Goal: Communication & Community: Ask a question

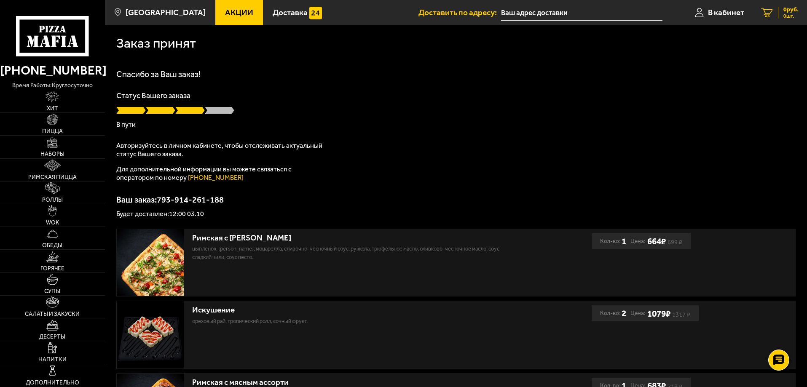
scroll to position [169, 0]
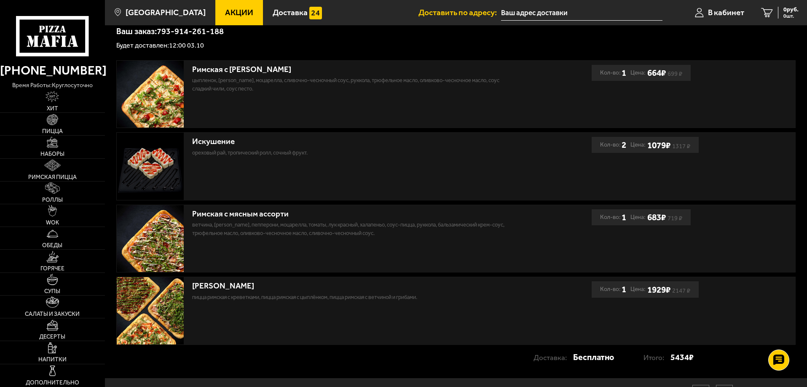
click at [227, 11] on span "Акции" at bounding box center [239, 12] width 28 height 8
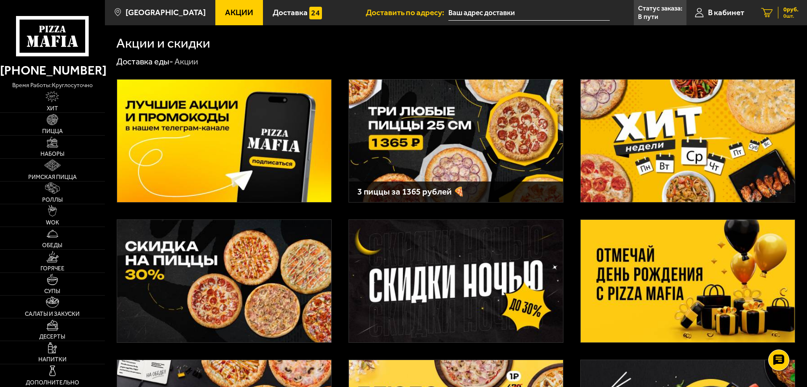
click at [790, 16] on span "0 шт." at bounding box center [791, 15] width 15 height 5
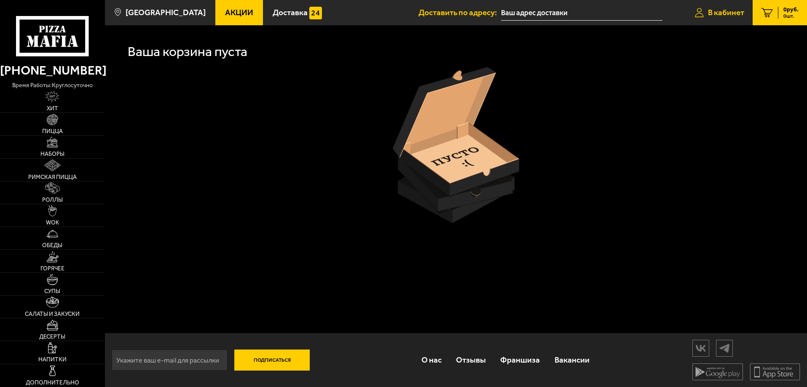
click at [731, 13] on span "В кабинет" at bounding box center [726, 12] width 36 height 8
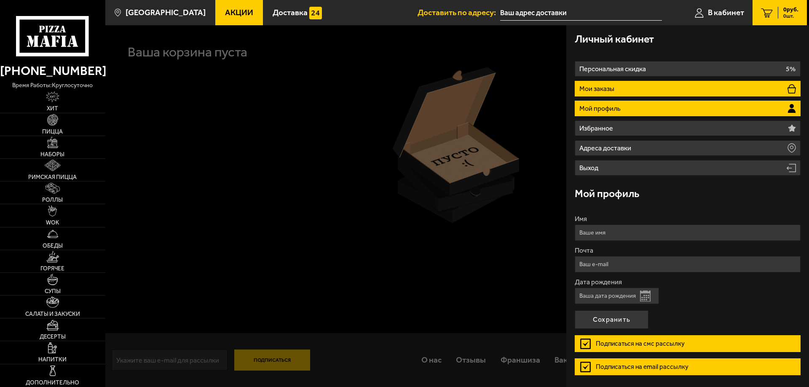
click at [626, 86] on li "Мои заказы" at bounding box center [688, 89] width 226 height 16
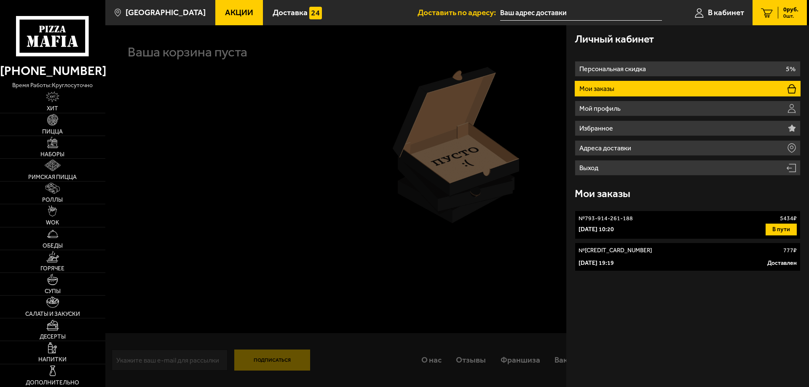
click at [649, 227] on div "[DATE] 10:20 В пути" at bounding box center [688, 230] width 218 height 12
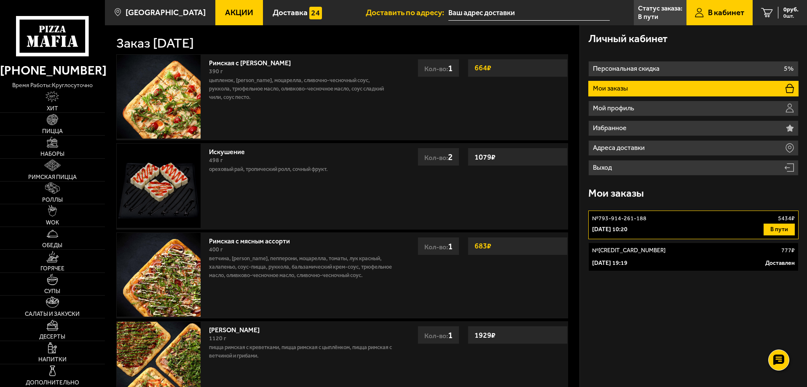
click at [718, 228] on div "[DATE] 10:20 В пути" at bounding box center [693, 230] width 203 height 12
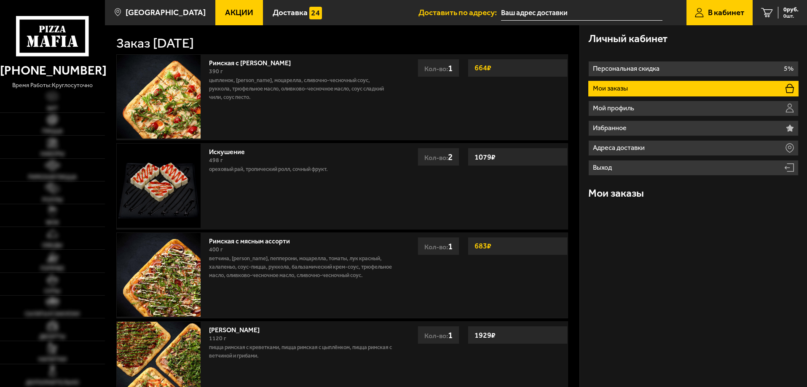
type input "[STREET_ADDRESS]"
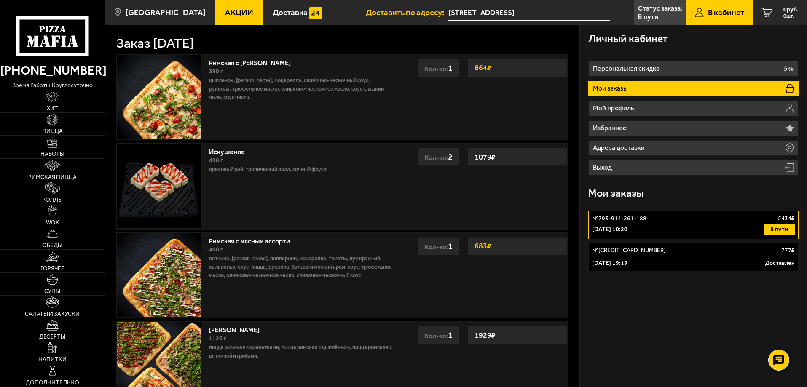
click at [784, 231] on button "В пути" at bounding box center [779, 230] width 31 height 12
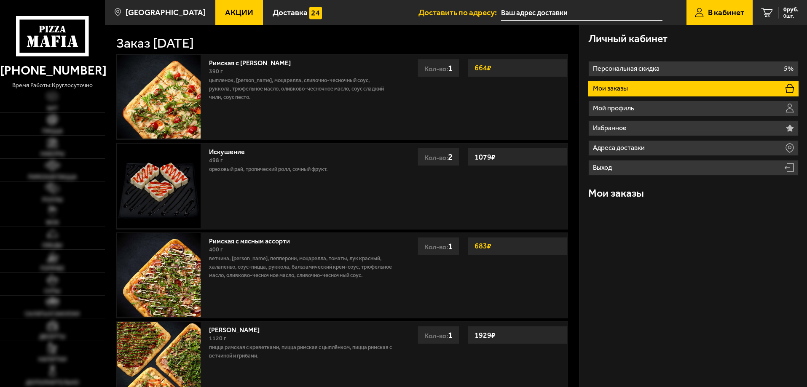
type input "Большая Пушкарская улица, 22"
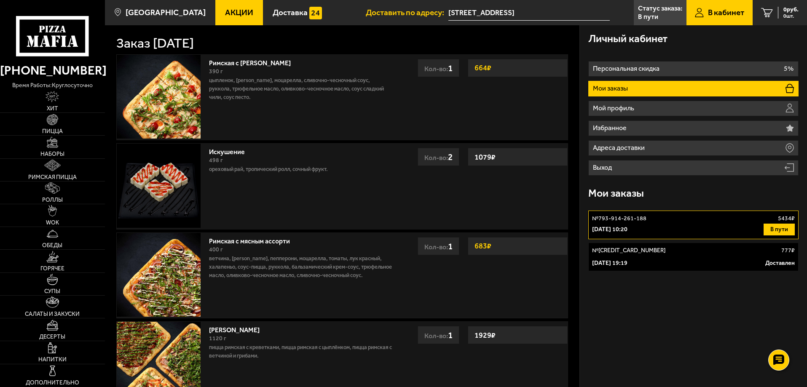
click at [664, 89] on li "Мои заказы" at bounding box center [693, 89] width 210 height 16
click at [784, 230] on button "В пути" at bounding box center [779, 230] width 31 height 12
click at [779, 230] on button "В пути" at bounding box center [779, 230] width 31 height 12
click at [672, 219] on div "№ 793-914-261-188 5434 ₽" at bounding box center [693, 219] width 203 height 8
click at [676, 226] on div "[DATE] 10:20 В пути" at bounding box center [693, 230] width 203 height 12
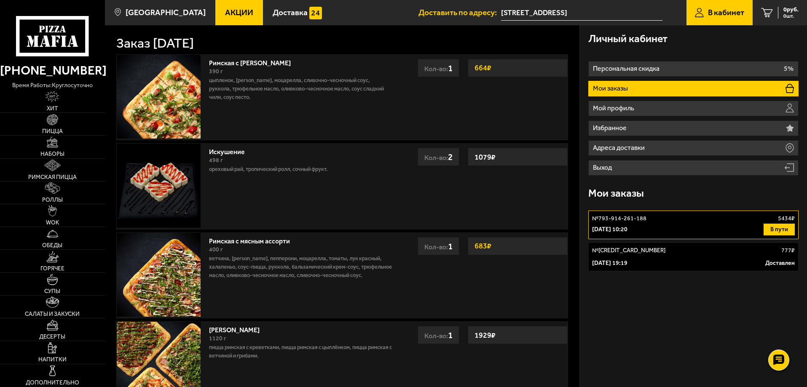
click at [744, 93] on li "Мои заказы" at bounding box center [693, 89] width 210 height 16
click at [792, 90] on icon at bounding box center [790, 88] width 8 height 9
click at [673, 229] on div "[DATE] 10:20 В пути" at bounding box center [693, 230] width 203 height 12
click at [774, 232] on button "В пути" at bounding box center [779, 230] width 31 height 12
click at [628, 228] on p "[DATE] 10:20" at bounding box center [609, 230] width 35 height 8
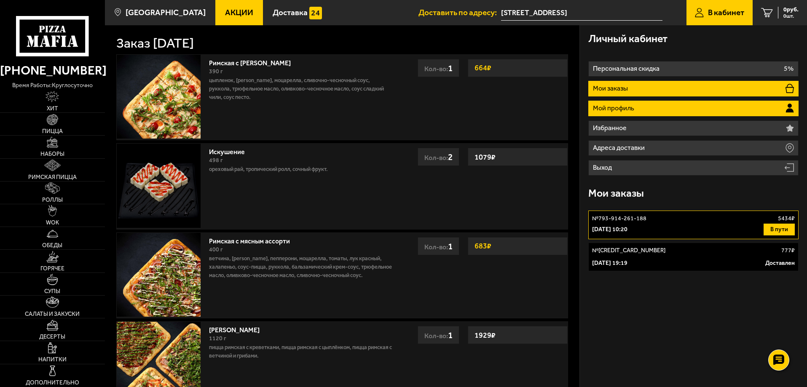
click at [658, 110] on li "Мой профиль" at bounding box center [693, 109] width 210 height 16
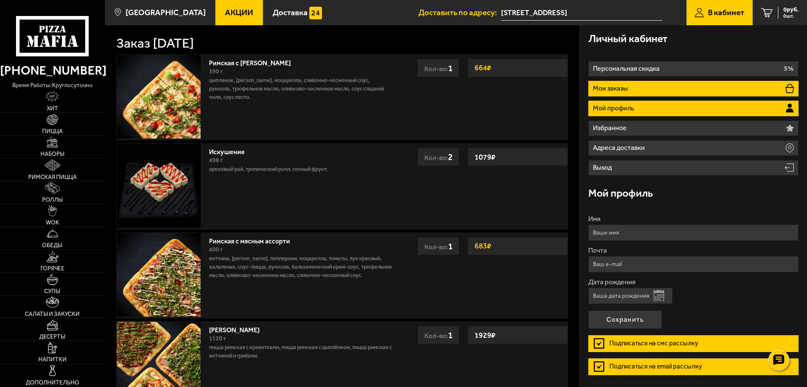
click at [661, 89] on li "Мои заказы" at bounding box center [693, 89] width 210 height 16
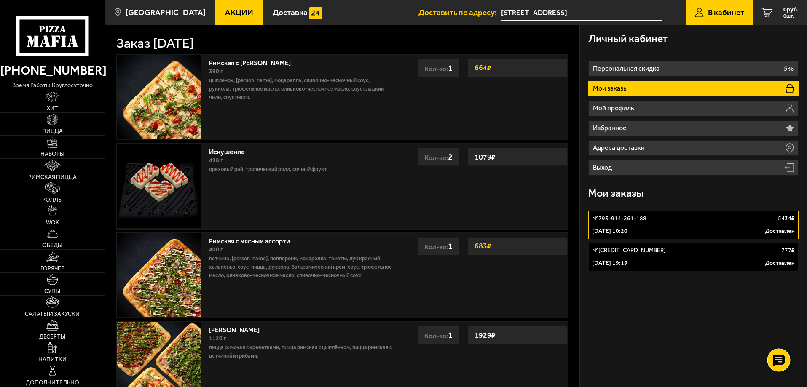
click at [781, 362] on icon at bounding box center [779, 361] width 12 height 12
click at [780, 312] on use at bounding box center [779, 311] width 13 height 11
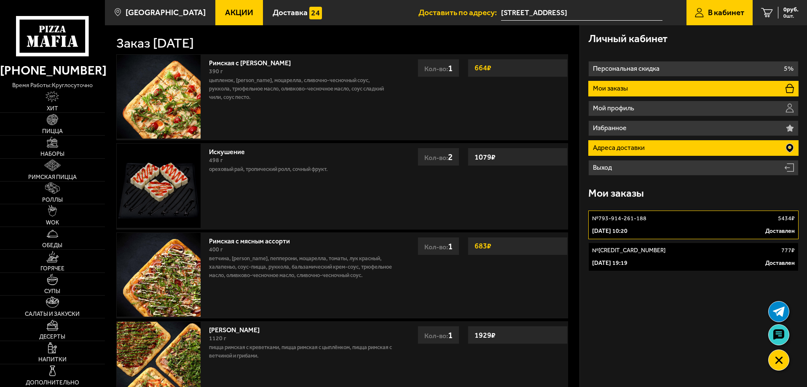
click at [642, 148] on p "Адреса доставки" at bounding box center [620, 148] width 54 height 7
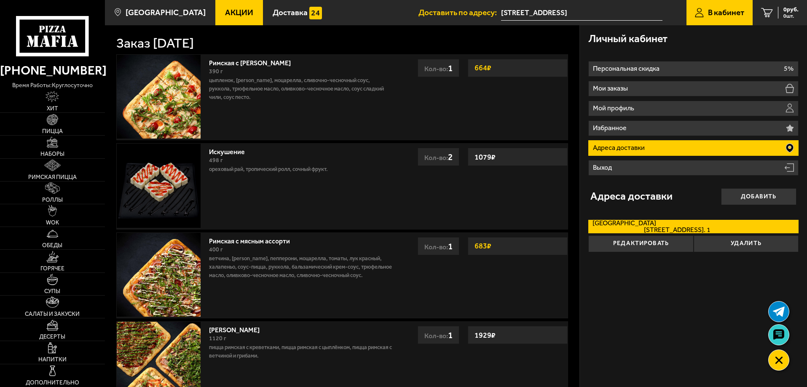
click at [698, 228] on span "Большая Пушкарская улица, дом 22 кв. 1" at bounding box center [652, 230] width 118 height 7
click at [0, 0] on input "Большая Пушкарская улица Большая Пушкарская улица, дом 22 кв. 1" at bounding box center [0, 0] width 0 height 0
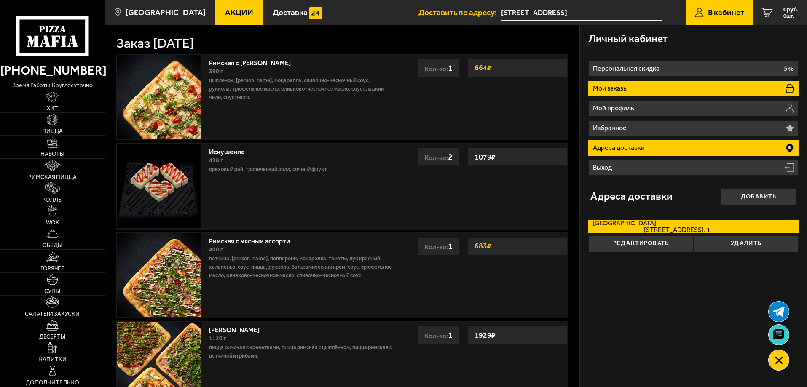
click at [640, 91] on li "Мои заказы" at bounding box center [693, 89] width 210 height 16
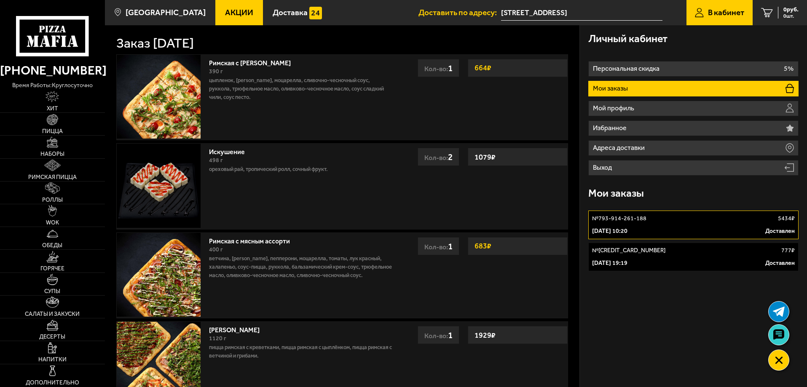
click at [655, 228] on div "3 октября 2025 г. 10:20 Доставлен" at bounding box center [693, 231] width 203 height 8
click at [678, 226] on link "№ 793-914-261-188 5434 ₽ 3 октября 2025 г. 10:20 Доставлен" at bounding box center [693, 225] width 210 height 29
click at [775, 335] on use at bounding box center [779, 335] width 12 height 12
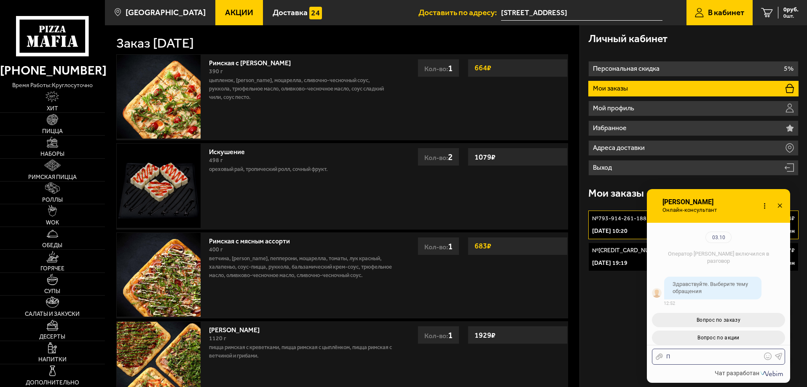
scroll to position [92, 0]
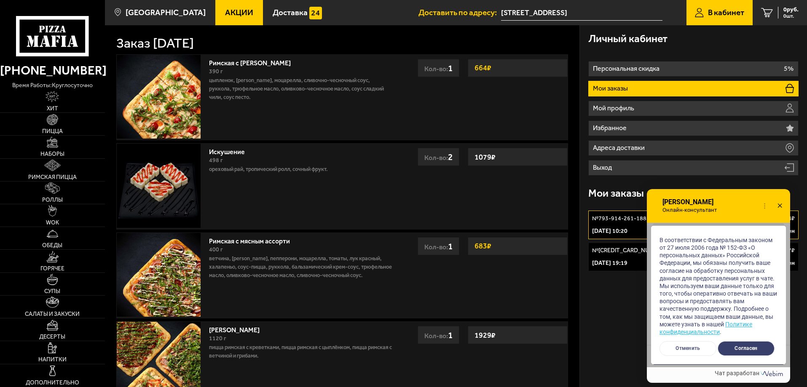
click at [697, 349] on button "Отменить" at bounding box center [688, 348] width 57 height 15
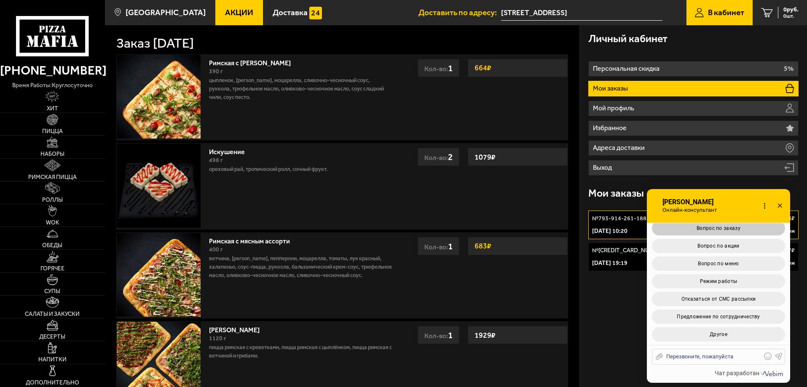
click at [720, 231] on span "Вопрос по заказу" at bounding box center [719, 229] width 44 height 6
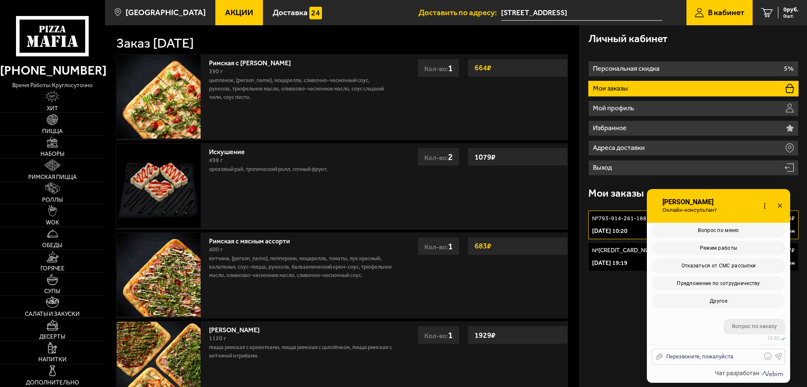
scroll to position [284, 0]
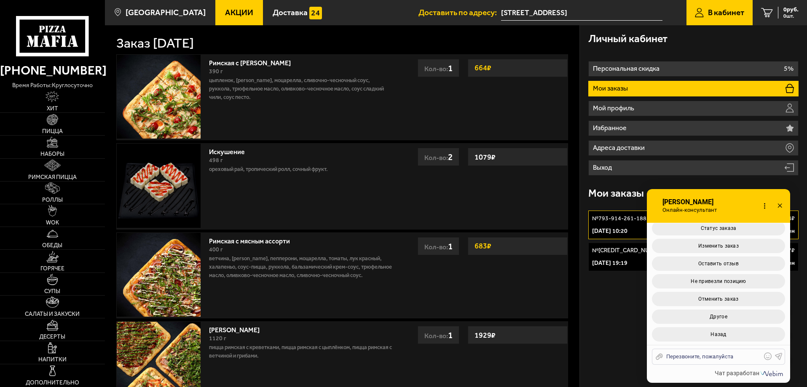
click at [778, 360] on icon at bounding box center [779, 357] width 8 height 8
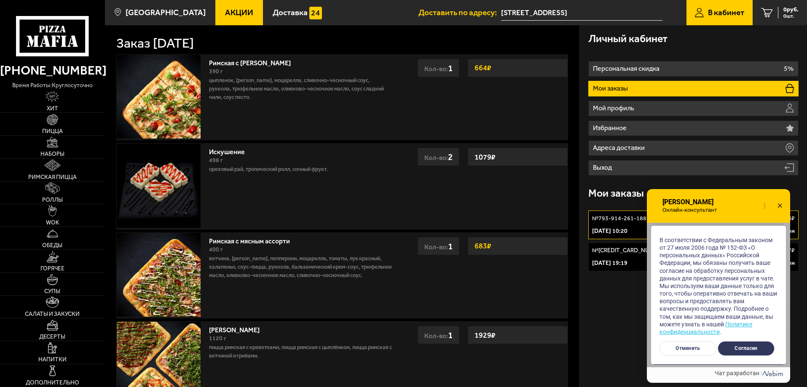
click at [755, 352] on button "Согласен" at bounding box center [746, 348] width 57 height 15
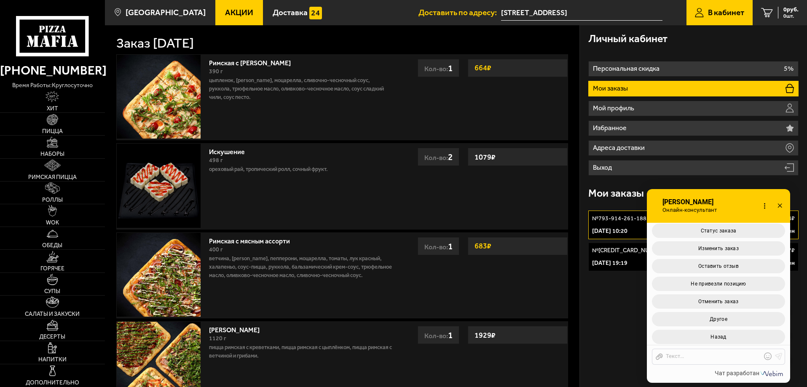
scroll to position [476, 0]
click at [735, 283] on span "Не привезли позицию" at bounding box center [719, 282] width 56 height 6
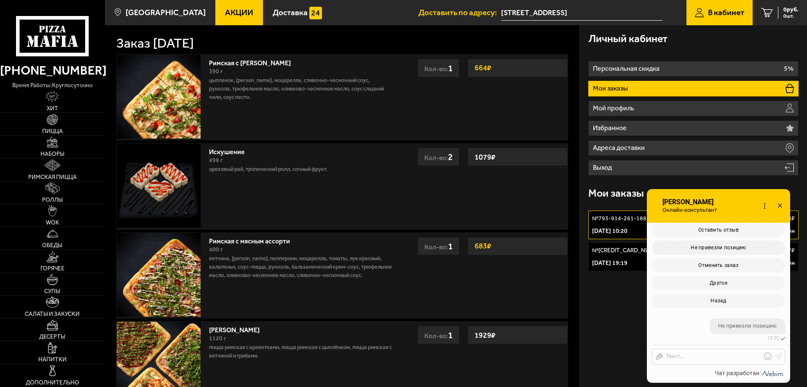
scroll to position [589, 0]
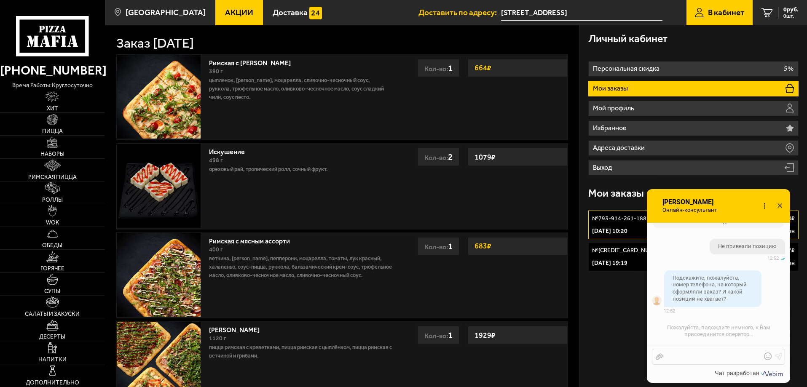
click at [704, 357] on div at bounding box center [712, 357] width 99 height 8
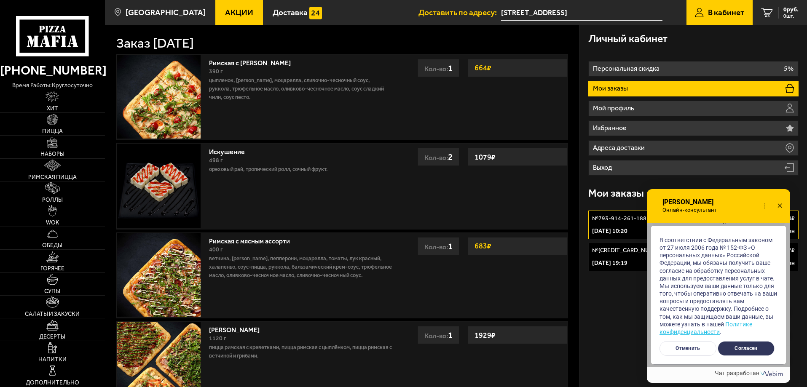
click at [742, 352] on button "Согласен" at bounding box center [746, 348] width 57 height 15
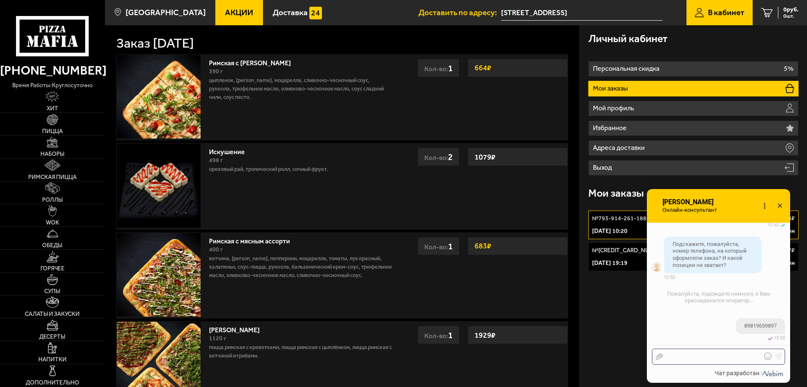
click at [723, 353] on div at bounding box center [712, 357] width 99 height 8
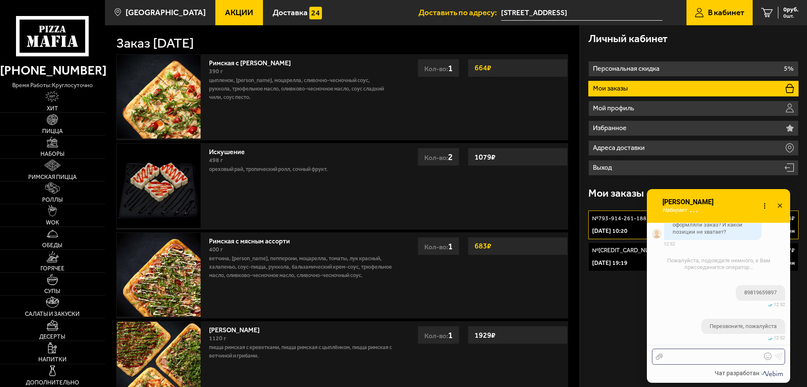
scroll to position [677, 0]
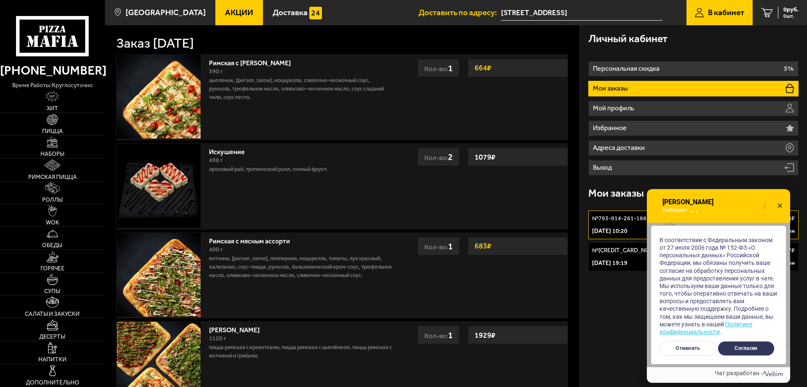
click at [760, 350] on button "Согласен" at bounding box center [746, 348] width 57 height 15
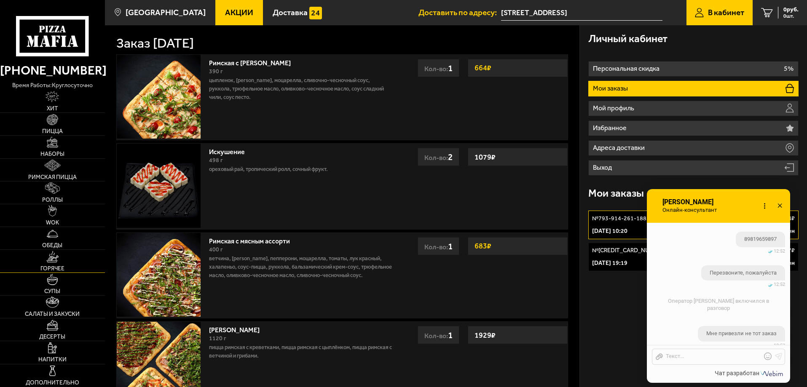
scroll to position [785, 0]
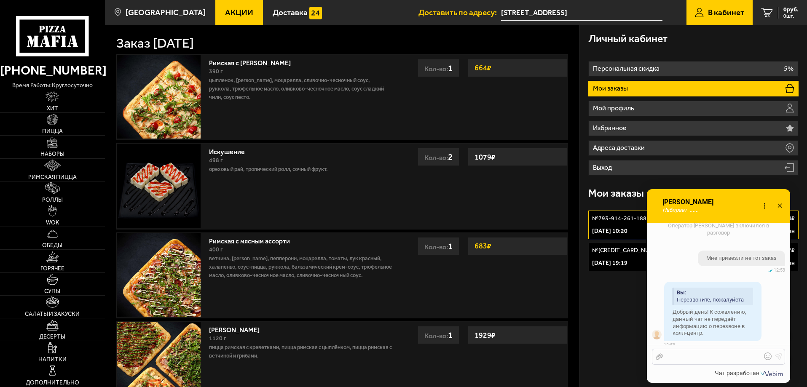
click at [694, 357] on div at bounding box center [712, 357] width 99 height 8
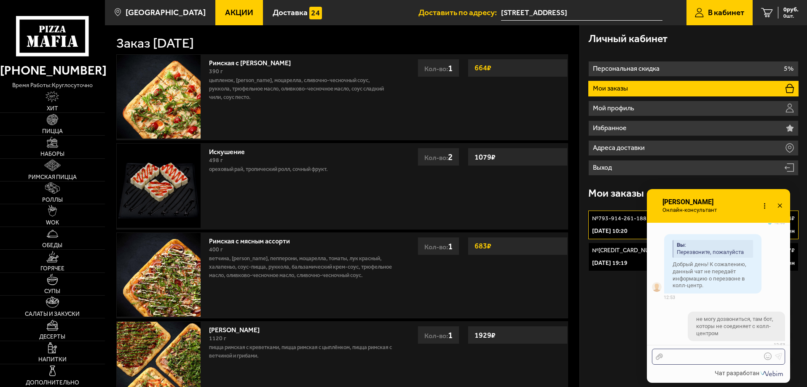
scroll to position [901, 0]
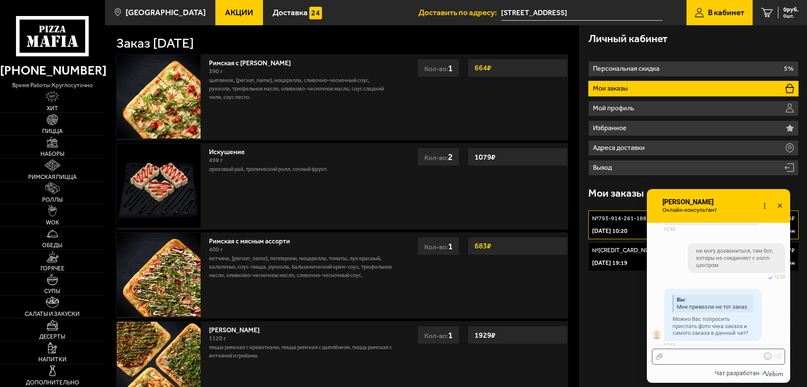
click at [709, 359] on div at bounding box center [712, 357] width 99 height 8
click at [660, 356] on use at bounding box center [659, 357] width 7 height 6
click at [0, 0] on input "Отправить файл" at bounding box center [0, 0] width 0 height 0
click at [684, 354] on div at bounding box center [712, 357] width 99 height 8
click at [779, 207] on use at bounding box center [780, 206] width 4 height 4
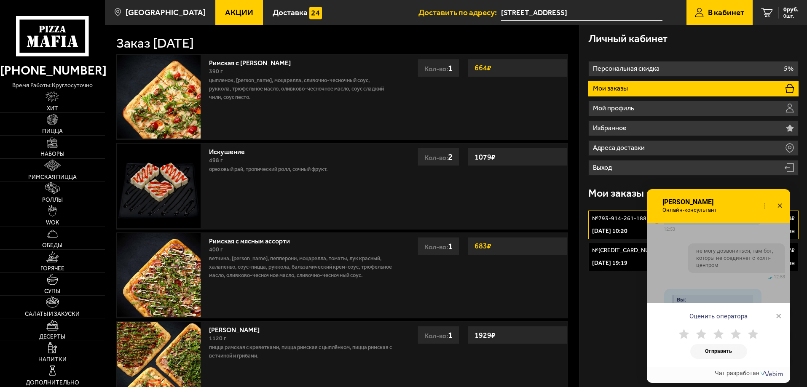
click at [777, 313] on span "×" at bounding box center [779, 316] width 6 height 13
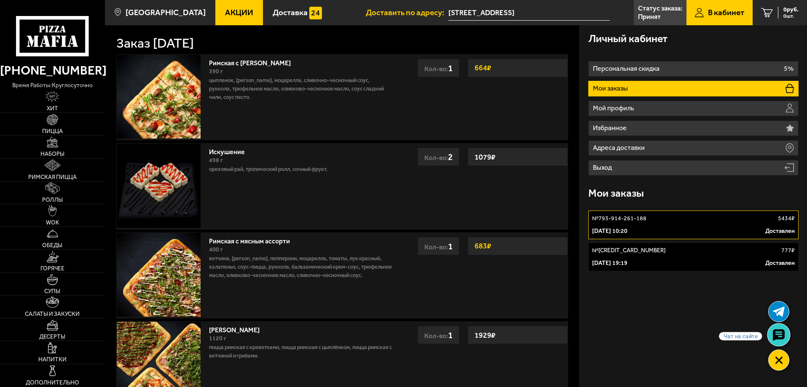
click at [780, 337] on icon at bounding box center [779, 335] width 12 height 12
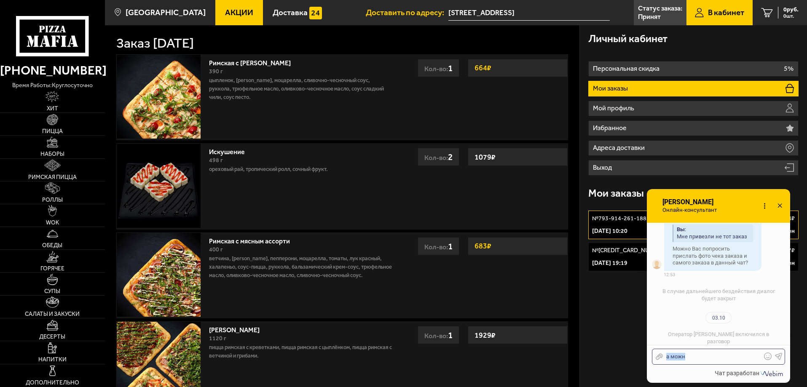
drag, startPoint x: 708, startPoint y: 359, endPoint x: 637, endPoint y: 365, distance: 70.6
click at [637, 365] on div "Онлайн-консультант Елизавета Онлайн-консультант Набирает" at bounding box center [713, 286] width 154 height 194
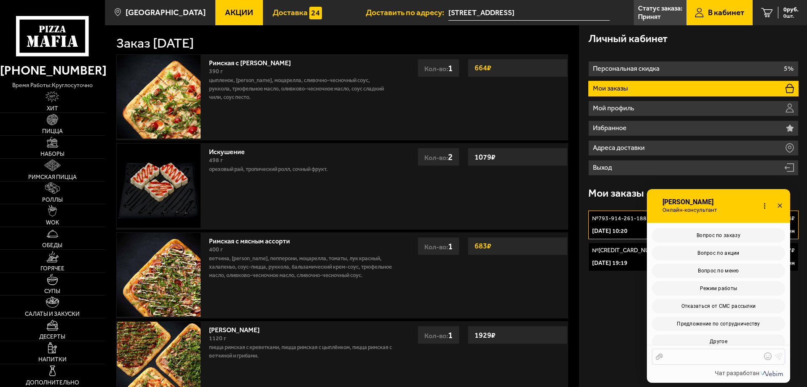
scroll to position [1479, 0]
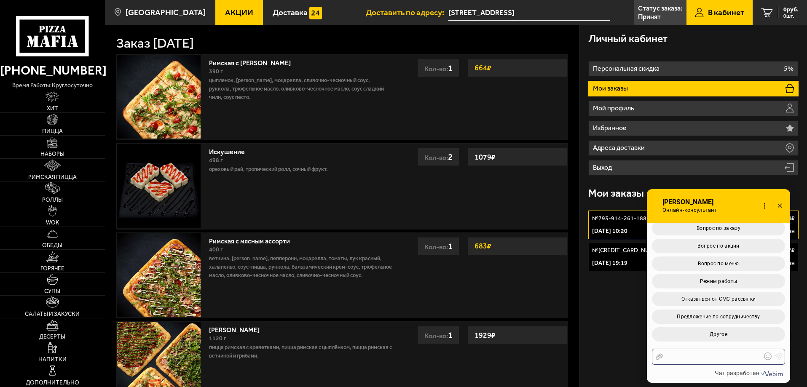
click at [680, 358] on div at bounding box center [712, 357] width 99 height 8
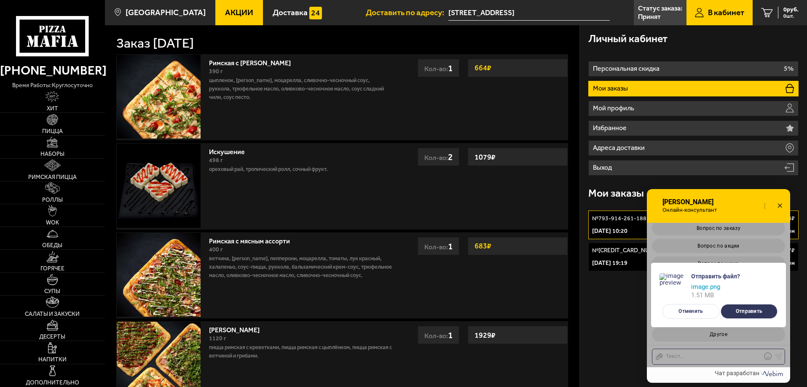
click at [747, 314] on button "Отправить" at bounding box center [749, 311] width 57 height 15
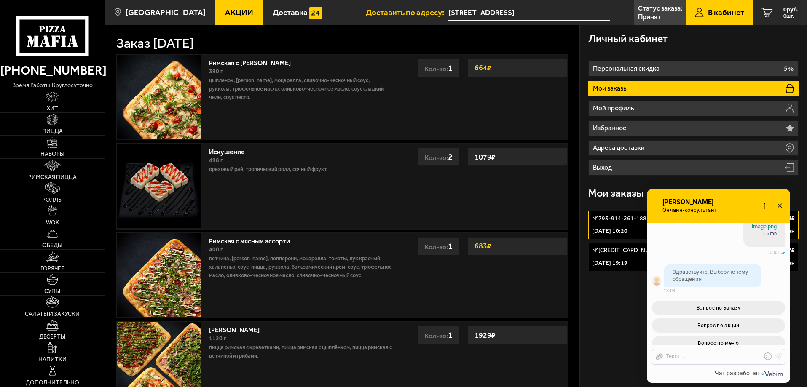
scroll to position [1527, 0]
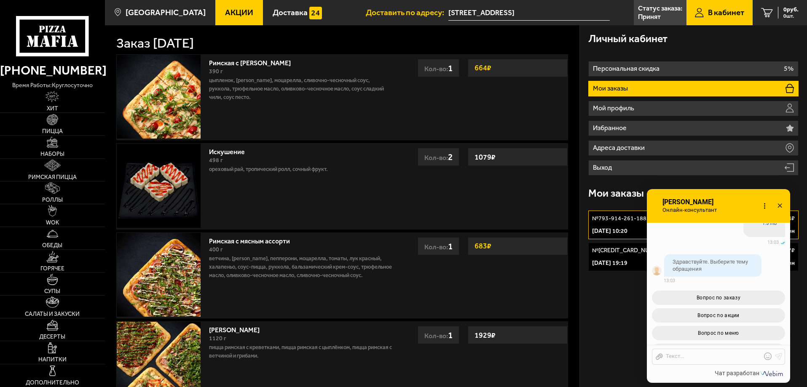
click at [766, 207] on icon at bounding box center [765, 206] width 12 height 12
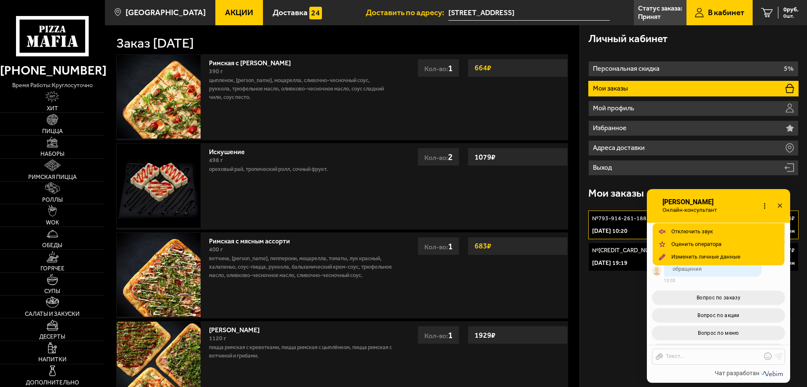
click at [766, 207] on icon at bounding box center [765, 206] width 12 height 12
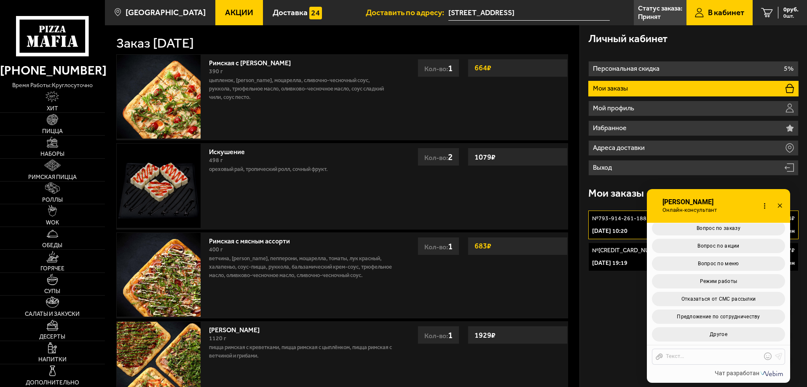
scroll to position [1822, 0]
click at [741, 334] on button "Другое" at bounding box center [718, 335] width 133 height 14
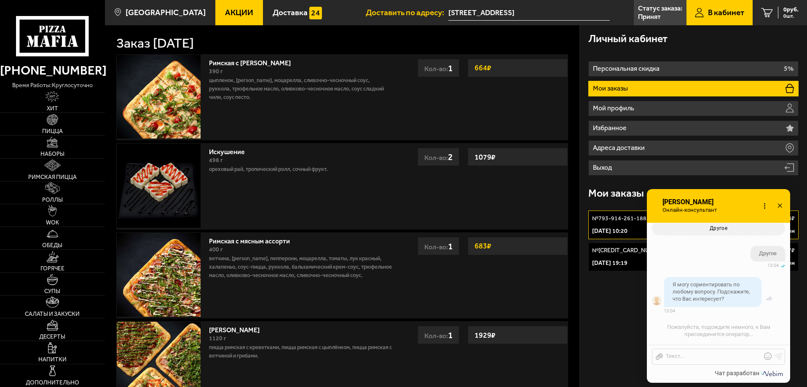
scroll to position [1935, 0]
click at [675, 358] on div at bounding box center [712, 357] width 99 height 8
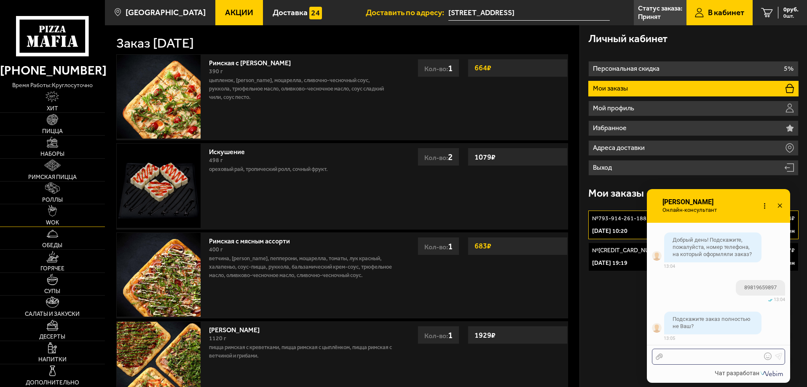
scroll to position [2195, 0]
click at [692, 364] on div "Отправить файл Текст..." at bounding box center [718, 357] width 133 height 16
click at [692, 360] on div at bounding box center [712, 357] width 99 height 8
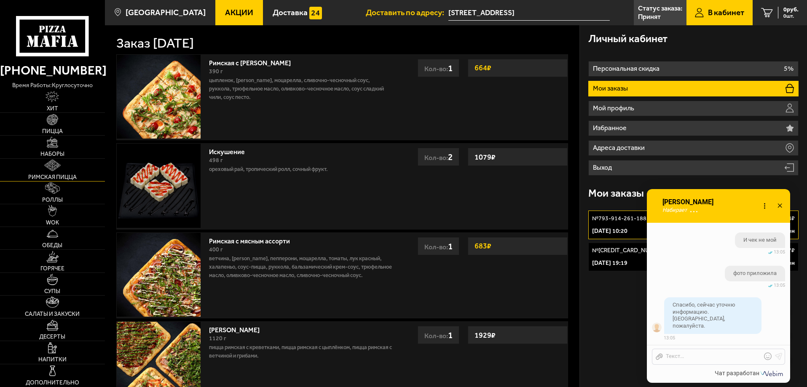
scroll to position [2436, 0]
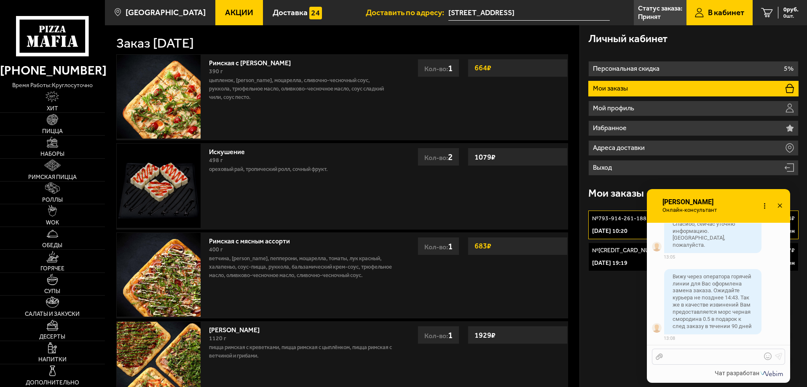
click at [690, 357] on div at bounding box center [712, 357] width 99 height 8
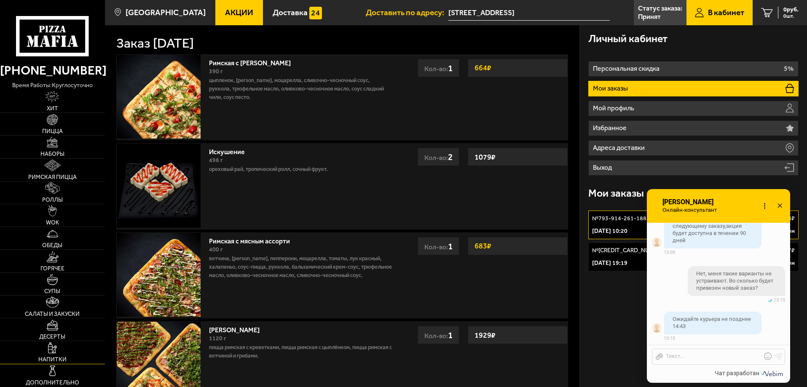
scroll to position [2753, 0]
click at [718, 359] on div at bounding box center [712, 357] width 99 height 8
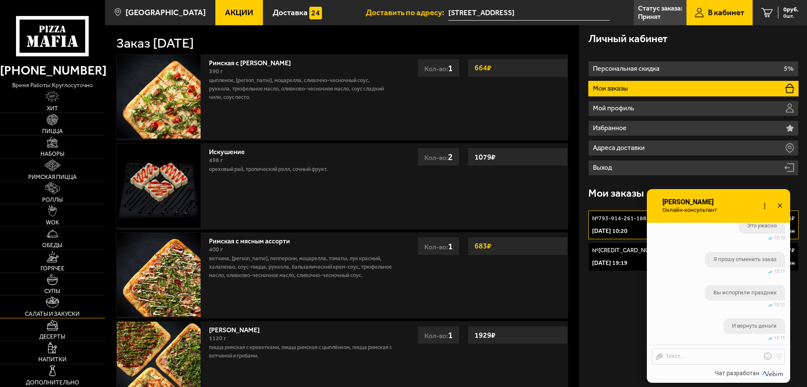
scroll to position [3004, 0]
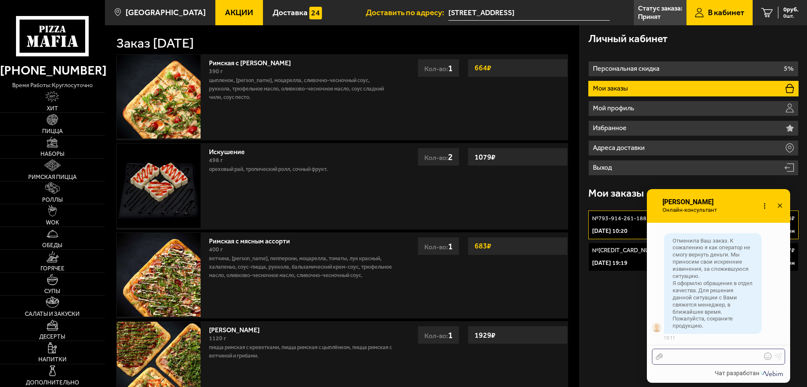
click at [693, 357] on div at bounding box center [712, 357] width 99 height 8
click at [707, 361] on div "Отправить файл Текст..." at bounding box center [718, 357] width 133 height 16
click at [709, 356] on div at bounding box center [712, 357] width 99 height 8
click at [700, 359] on div at bounding box center [712, 357] width 99 height 8
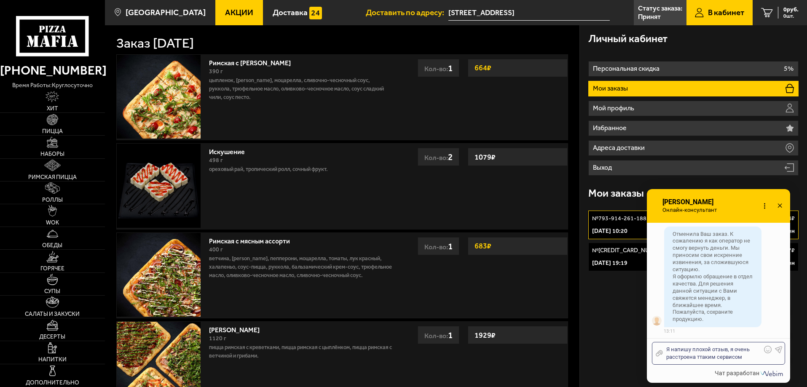
click at [703, 358] on div "Я напишу плохой отзыв, я очень расстроена ттаким сервисом" at bounding box center [712, 353] width 99 height 15
click at [746, 359] on div "Я напишу плохой отзыв, я очень расстроена таким сервисом" at bounding box center [712, 353] width 99 height 15
drag, startPoint x: 731, startPoint y: 352, endPoint x: 646, endPoint y: 348, distance: 85.3
click at [646, 348] on div "Онлайн-консультант Анна Онлайн-консультант Набирает Онлайн-консультант" at bounding box center [713, 286] width 154 height 194
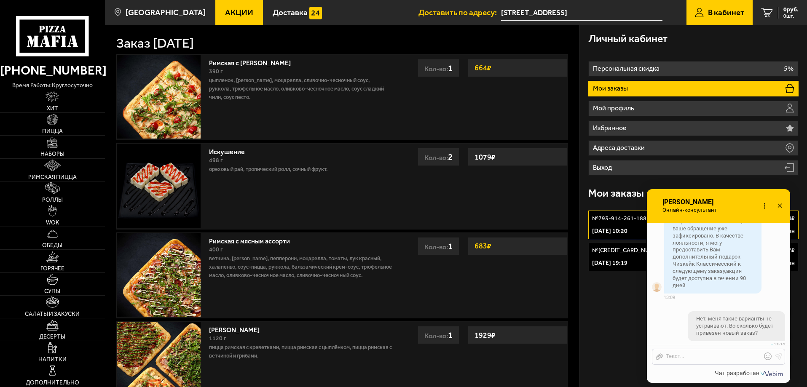
scroll to position [2458, 0]
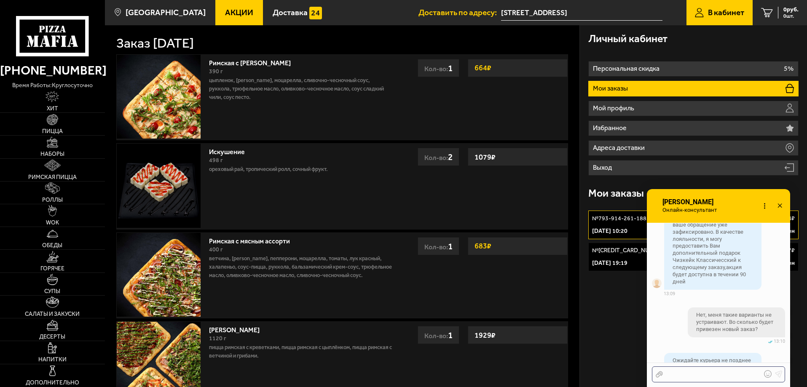
drag, startPoint x: 729, startPoint y: 382, endPoint x: 723, endPoint y: 308, distance: 74.0
click at [734, 387] on html "(812) 333 22 22 время работы: круглосуточно Хит Пицца Наборы Римская пицца Ролл…" at bounding box center [403, 272] width 807 height 544
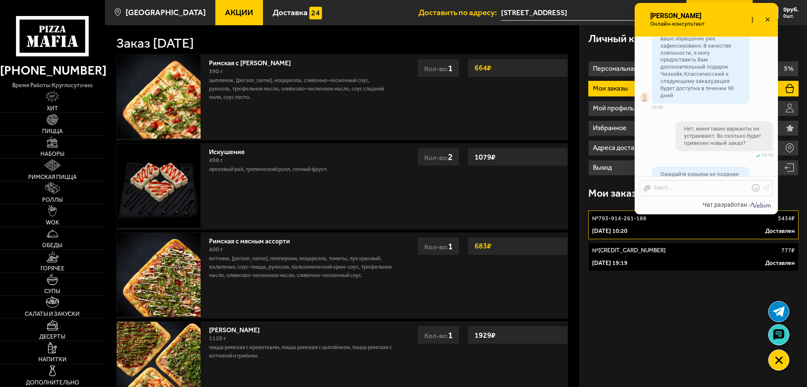
drag, startPoint x: 706, startPoint y: 185, endPoint x: 693, endPoint y: 17, distance: 169.1
click at [693, 17] on span "Анна" at bounding box center [680, 16] width 60 height 8
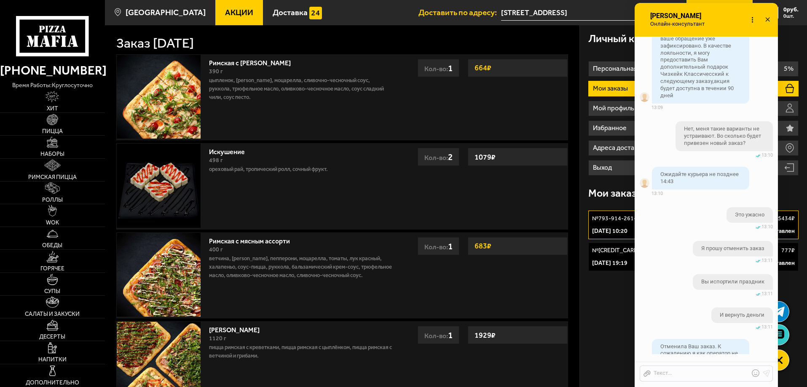
drag, startPoint x: 713, startPoint y: 212, endPoint x: 753, endPoint y: 398, distance: 189.8
click at [753, 387] on html "(812) 333 22 22 время работы: круглосуточно Хит Пицца Наборы Римская пицца Ролл…" at bounding box center [403, 272] width 807 height 544
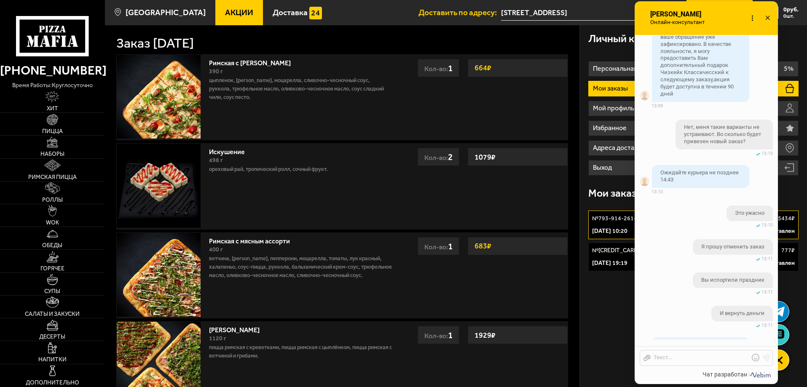
scroll to position [2467, 0]
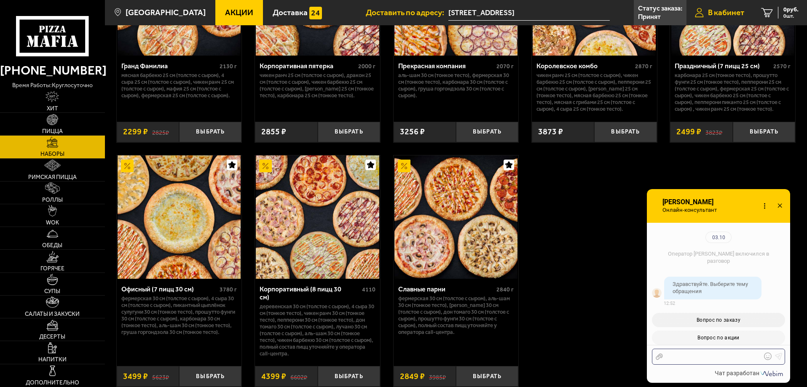
scroll to position [1137, 0]
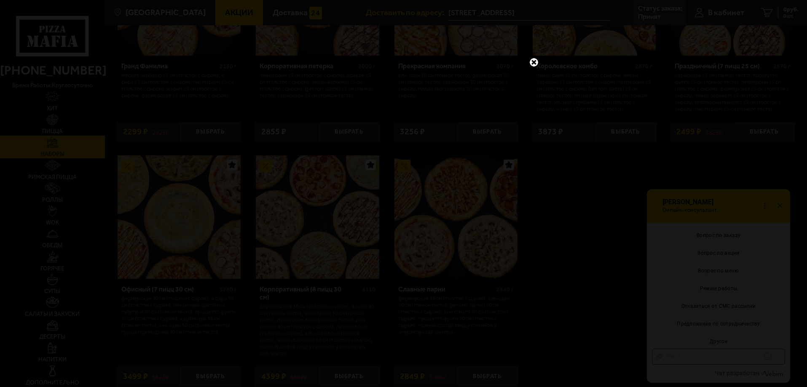
click at [535, 62] on link at bounding box center [534, 62] width 11 height 11
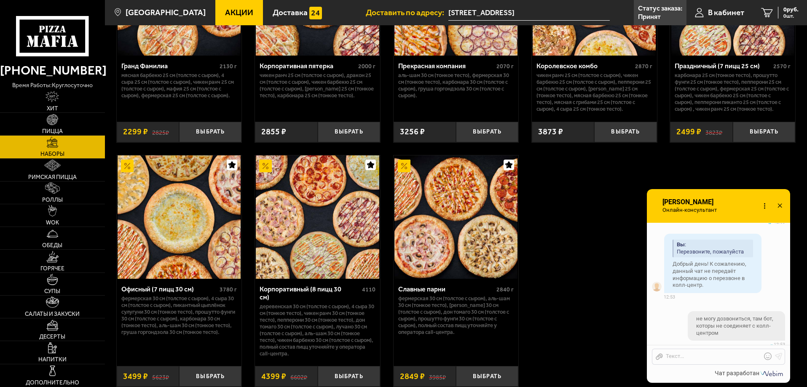
scroll to position [842, 0]
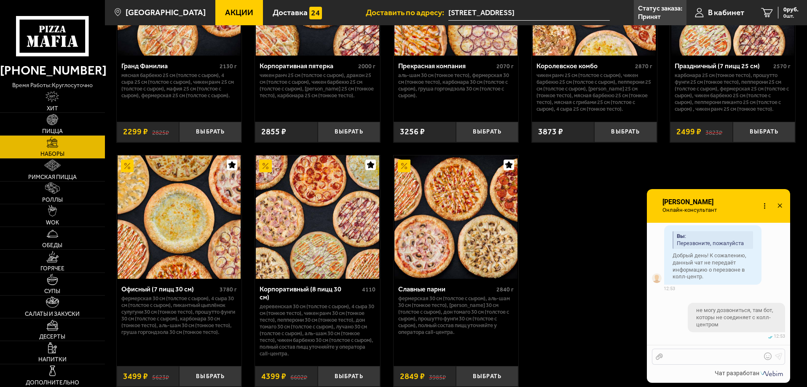
click at [712, 364] on div "Отправить файл Текст..." at bounding box center [718, 357] width 133 height 16
click at [707, 358] on div at bounding box center [712, 357] width 99 height 8
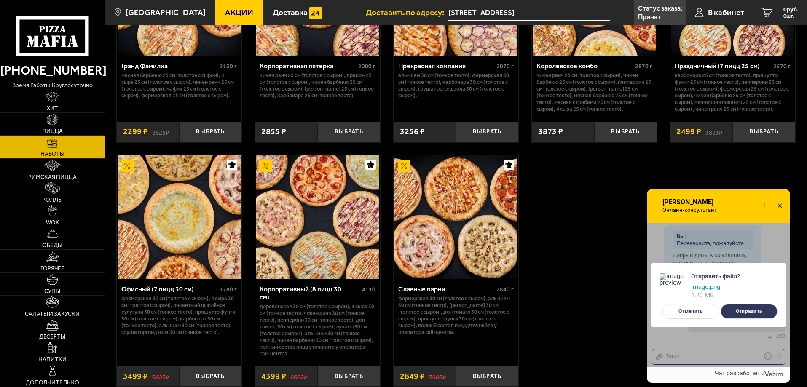
click at [763, 311] on button "Отправить" at bounding box center [749, 311] width 57 height 15
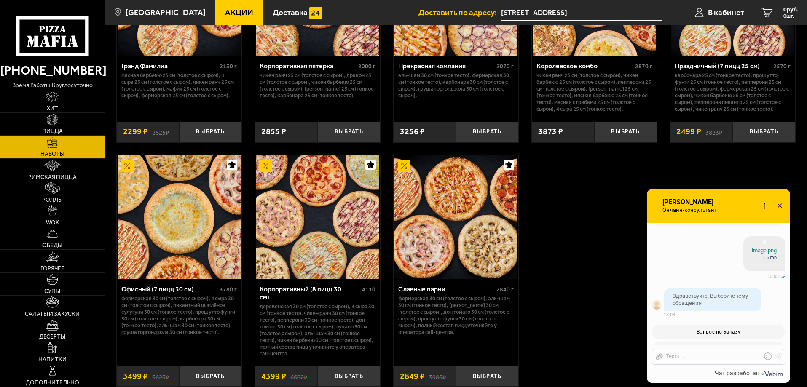
scroll to position [3090, 0]
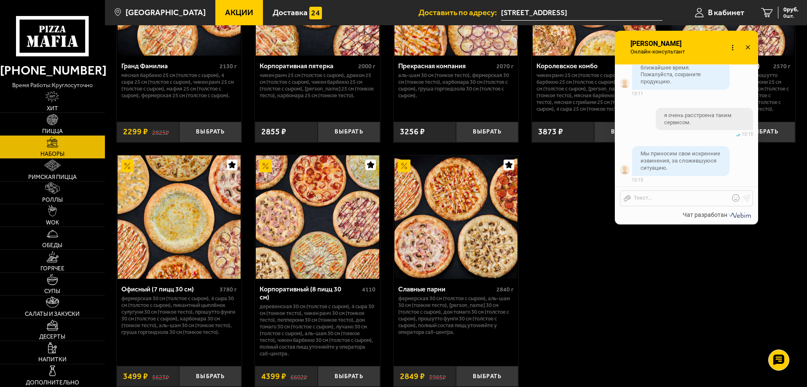
drag, startPoint x: 718, startPoint y: 192, endPoint x: 684, endPoint y: 20, distance: 175.3
click at [684, 31] on div "Анна Онлайн-консультант Набирает" at bounding box center [660, 48] width 60 height 34
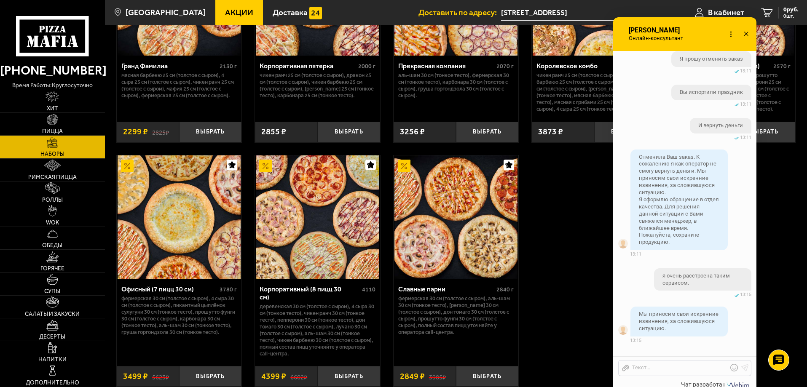
drag, startPoint x: 674, startPoint y: 210, endPoint x: 706, endPoint y: 394, distance: 186.2
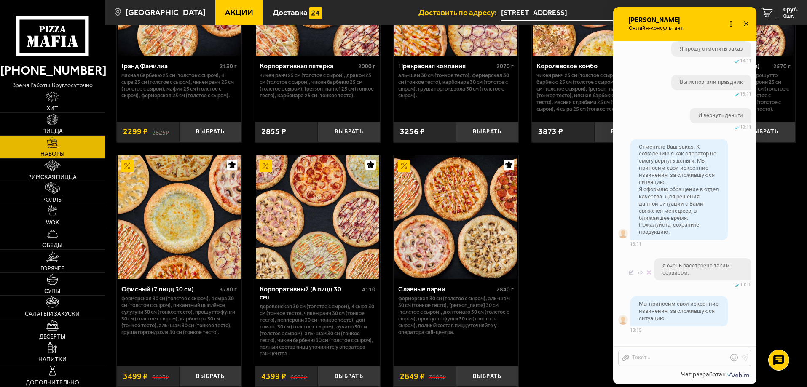
scroll to position [2832, 0]
